Goal: Task Accomplishment & Management: Manage account settings

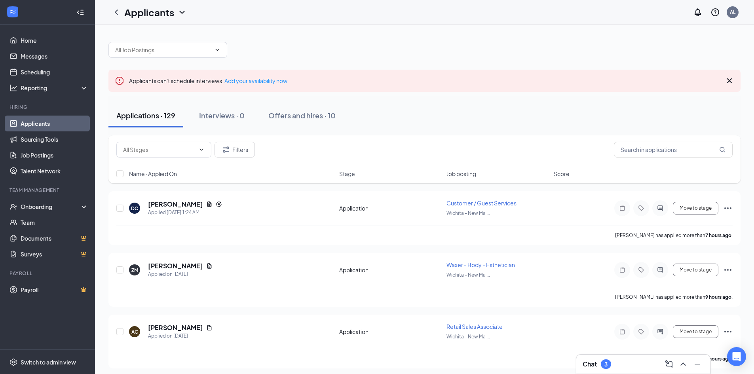
click at [54, 125] on link "Applicants" at bounding box center [55, 124] width 68 height 16
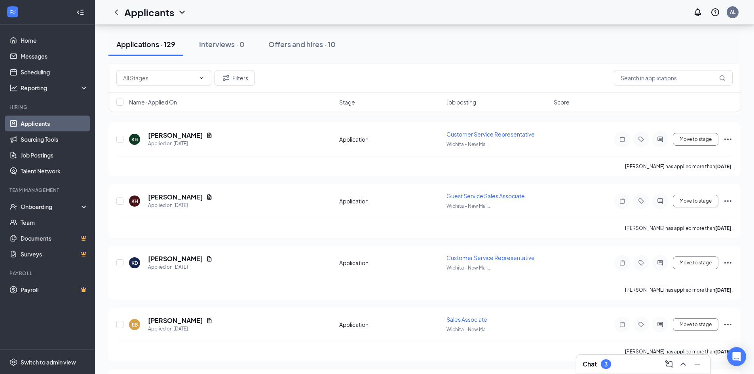
click at [54, 125] on link "Applicants" at bounding box center [55, 124] width 68 height 16
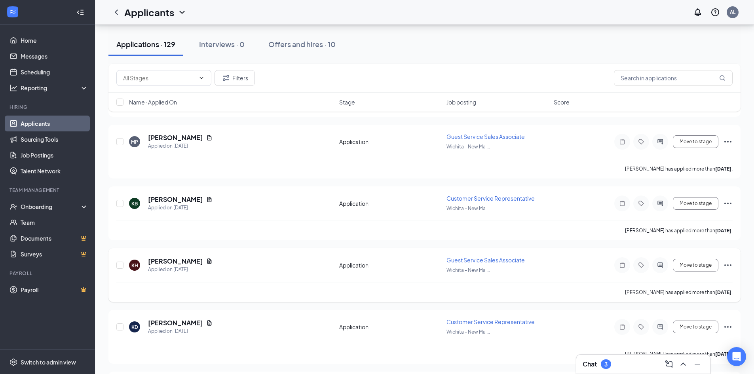
scroll to position [525, 0]
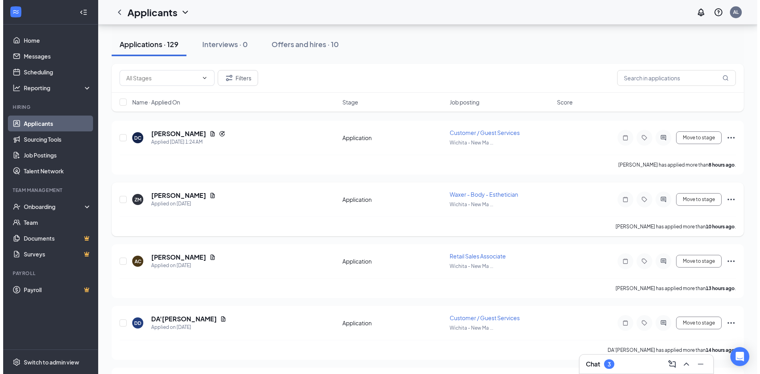
scroll to position [40, 0]
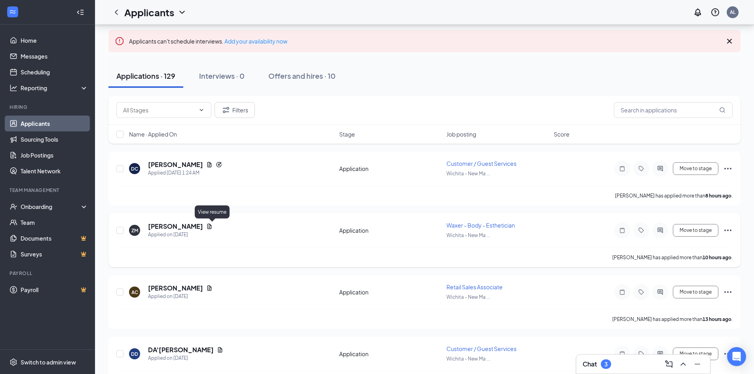
click at [212, 227] on icon "Document" at bounding box center [209, 226] width 4 height 5
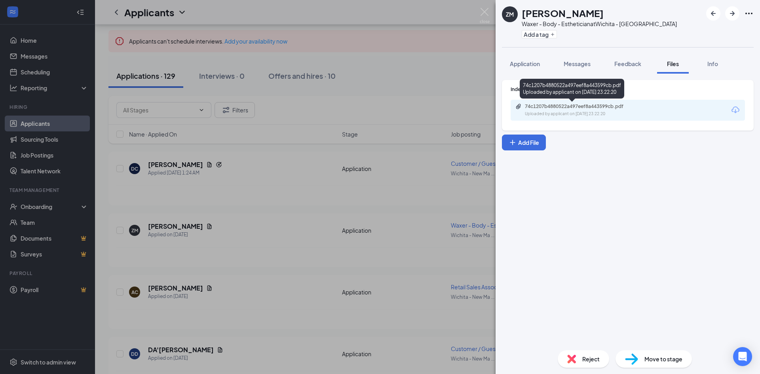
click at [539, 109] on div "74c1207b4880522a497eef8a443599cb.pdf" at bounding box center [580, 106] width 111 height 6
